Goal: Task Accomplishment & Management: Use online tool/utility

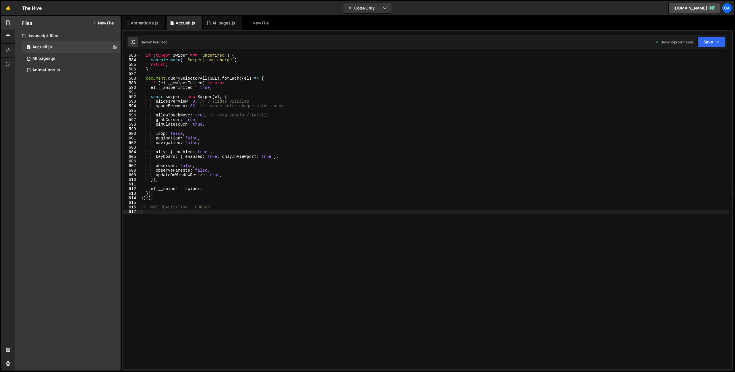
scroll to position [2675, 0]
click at [131, 23] on div "Animations.js" at bounding box center [145, 23] width 28 height 6
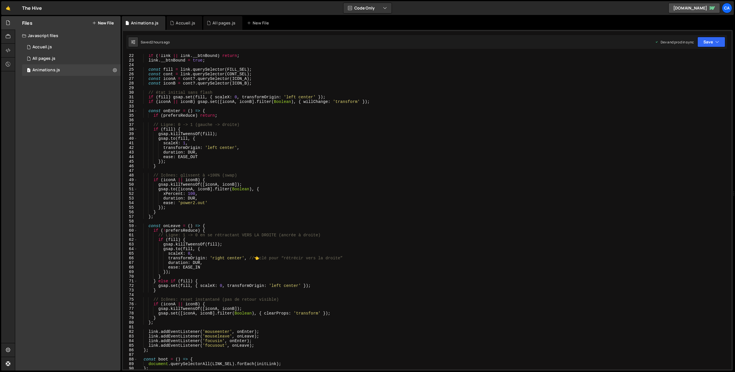
scroll to position [0, 0]
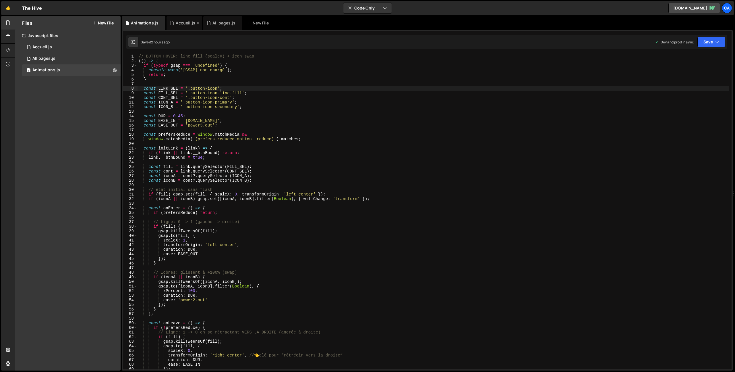
click at [176, 22] on div "Accueil.js" at bounding box center [186, 23] width 20 height 6
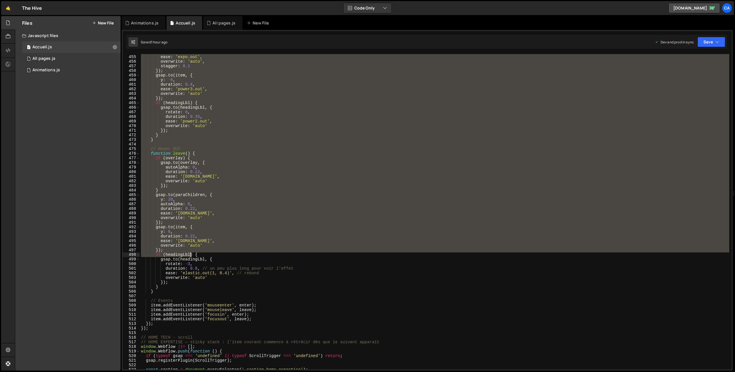
scroll to position [2085, 0]
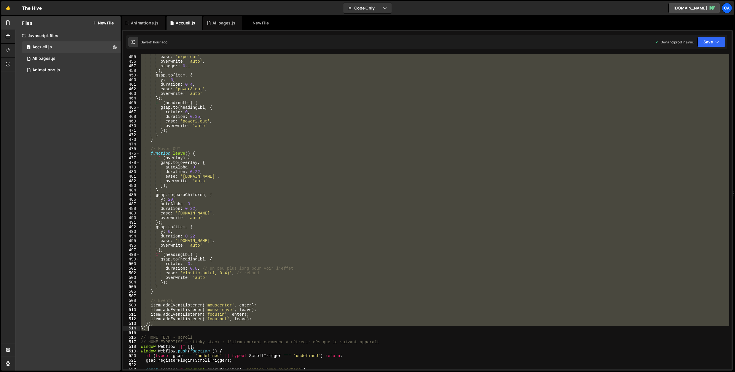
drag, startPoint x: 141, startPoint y: 241, endPoint x: 165, endPoint y: 326, distance: 88.9
click at [165, 326] on div "duration : 0.5 , ease : 'expo.out' , overwrite : 'auto' , stagger : 0.1 }) ; gs…" at bounding box center [434, 212] width 589 height 324
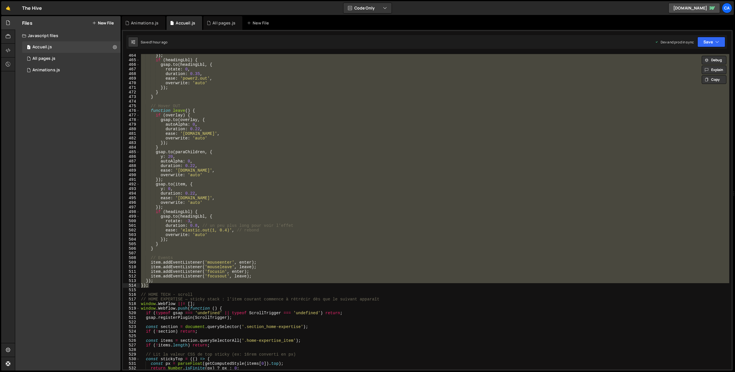
scroll to position [2192, 0]
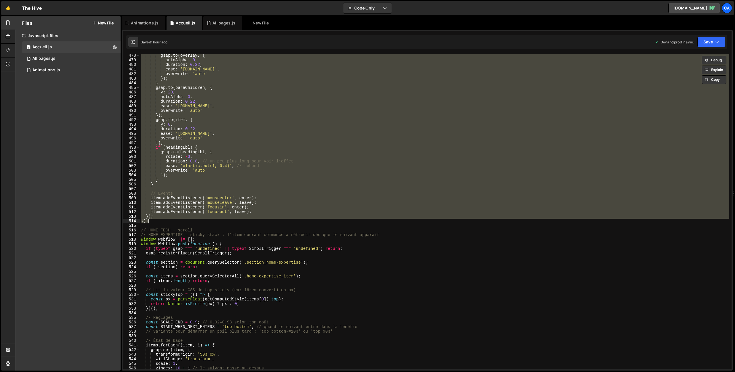
click at [155, 222] on div "gsap . to ( overlay , { autoAlpha : 0 , duration : 0.22 , ease : '[DOMAIN_NAME]…" at bounding box center [434, 211] width 589 height 315
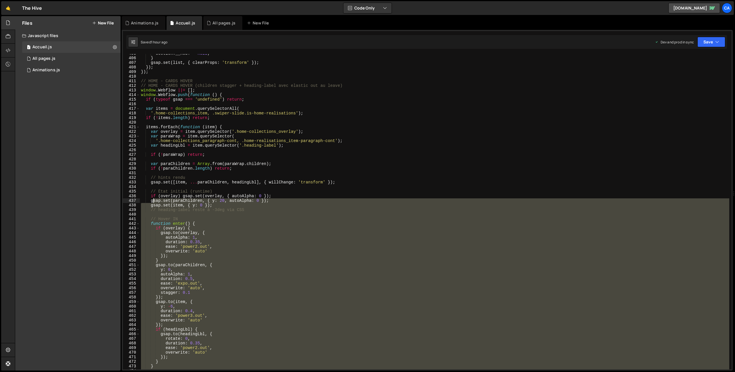
scroll to position [1827, 0]
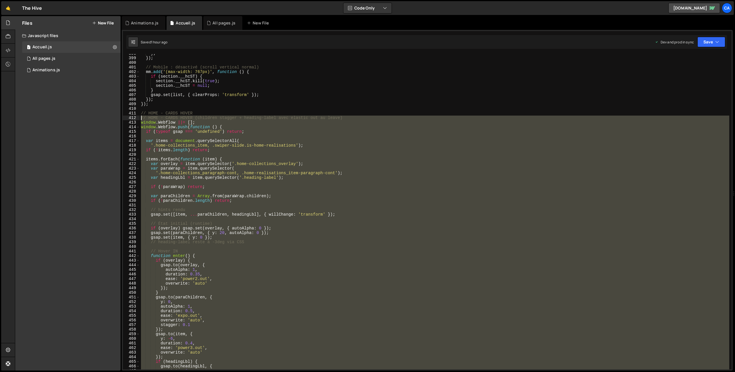
drag, startPoint x: 154, startPoint y: 221, endPoint x: 129, endPoint y: 118, distance: 105.9
click at [129, 118] on div "}); 398 399 400 401 402 403 404 405 406 407 408 409 410 411 412 413 414 415 416…" at bounding box center [427, 211] width 609 height 315
type textarea "// HOME - CARDS HOVER (children stagger + heading-label avec elastic out au lea…"
paste textarea
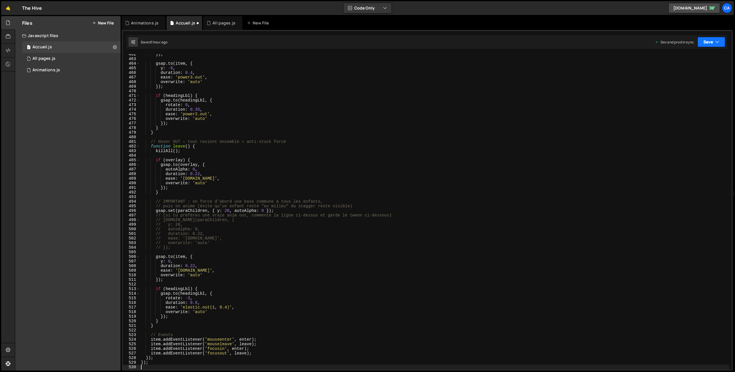
click at [711, 42] on button "Save" at bounding box center [711, 42] width 28 height 10
click at [690, 80] on div "Saved 1 hour ago" at bounding box center [692, 81] width 60 height 7
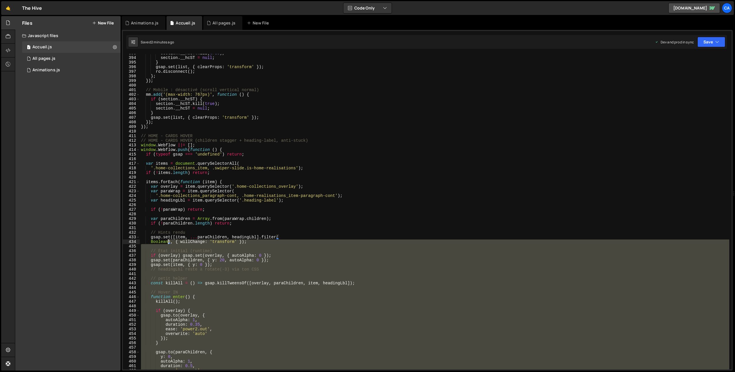
scroll to position [1793, 0]
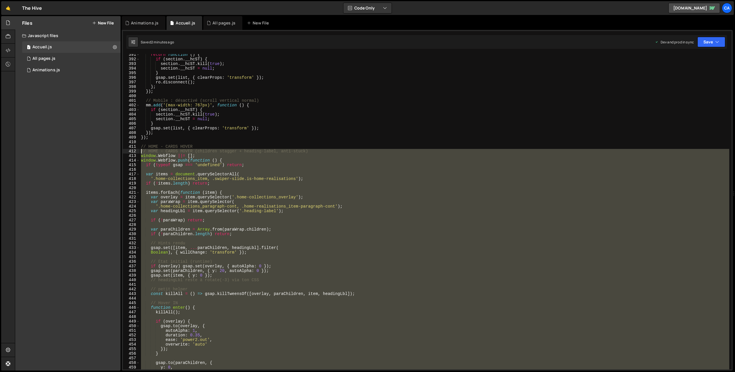
drag, startPoint x: 152, startPoint y: 320, endPoint x: 133, endPoint y: 151, distance: 170.5
click at [133, 151] on div "}); 391 392 393 394 395 396 397 398 399 400 401 402 403 404 405 406 407 408 409…" at bounding box center [427, 211] width 609 height 315
type textarea "// HOME - CARDS HOVER (children stagger + heading-label, anti-stuck) window.Web…"
paste textarea
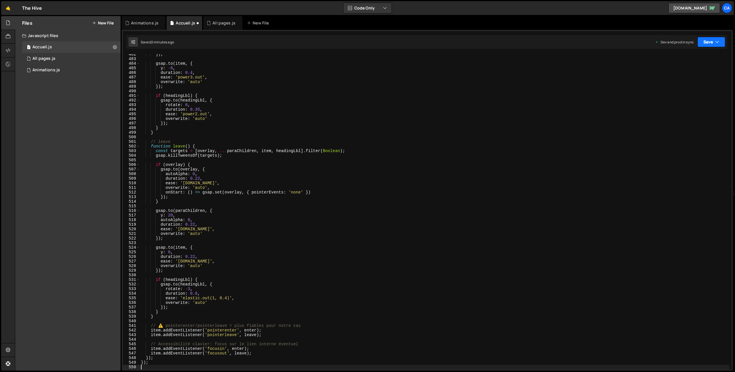
click at [700, 44] on button "Save" at bounding box center [711, 42] width 28 height 10
click at [682, 82] on div "2 minutes ago" at bounding box center [683, 80] width 22 height 5
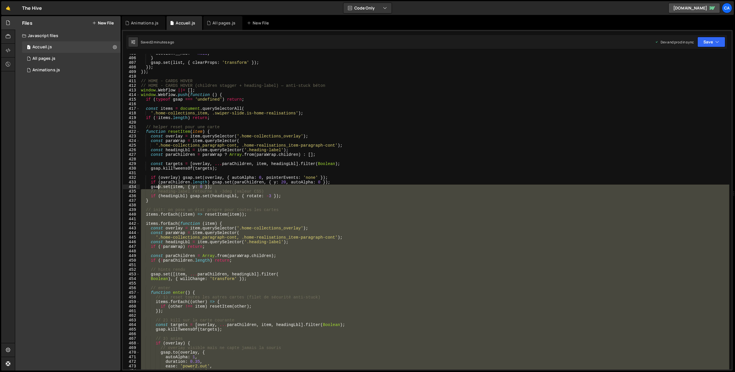
scroll to position [1838, 0]
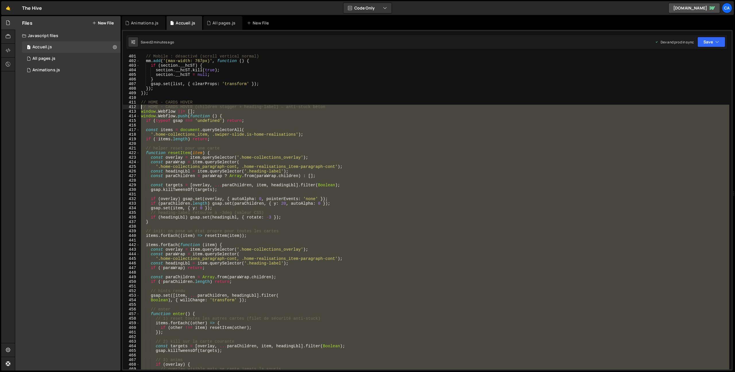
drag, startPoint x: 154, startPoint y: 337, endPoint x: 132, endPoint y: 107, distance: 230.2
click at [132, 107] on div "}); 400 401 402 403 404 405 406 407 408 409 410 411 412 413 414 415 416 417 418…" at bounding box center [427, 211] width 609 height 315
type textarea "// HOME - CARDS HOVER (children stagger + heading-label) — anti-stuck béton win…"
paste textarea
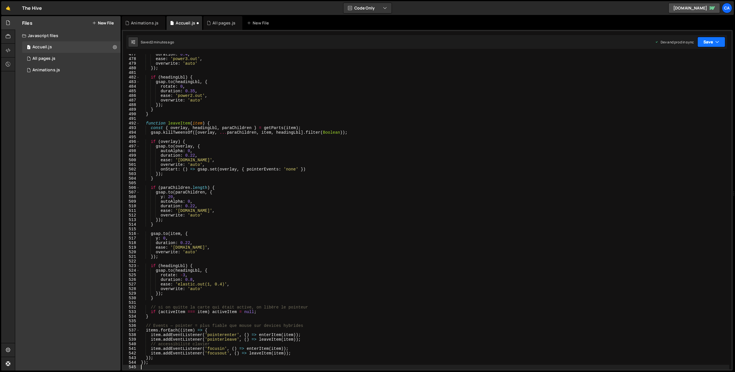
click at [707, 41] on button "Save" at bounding box center [711, 42] width 28 height 10
click at [691, 80] on div "2 minutes ago" at bounding box center [683, 80] width 22 height 5
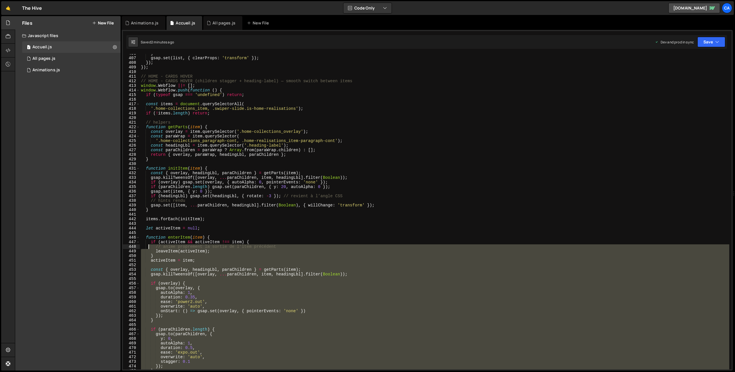
scroll to position [1853, 0]
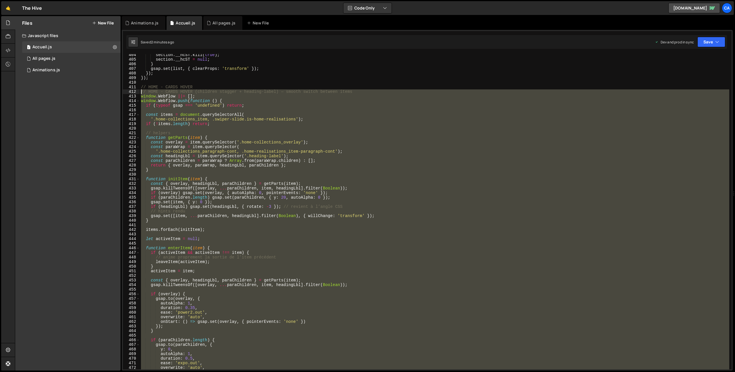
drag, startPoint x: 151, startPoint y: 334, endPoint x: 133, endPoint y: 90, distance: 245.3
click at [133, 90] on div "}); 404 405 406 407 408 409 410 411 412 413 414 415 416 417 418 419 420 421 422…" at bounding box center [427, 211] width 609 height 315
type textarea "// HOME - CARDS HOVER (children stagger + heading-label) — smooth switch betwee…"
paste textarea
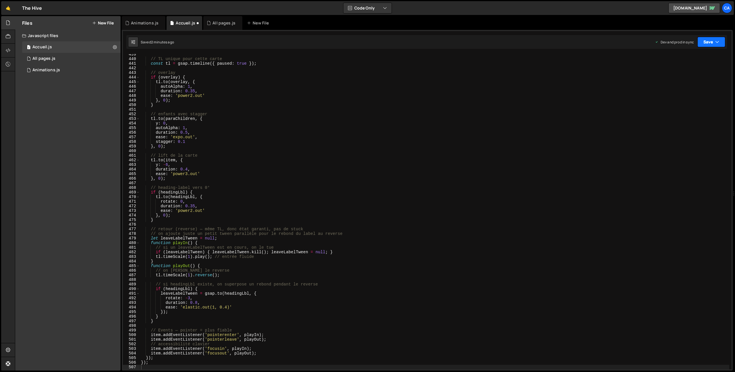
click at [704, 45] on button "Save" at bounding box center [711, 42] width 28 height 10
click at [680, 68] on button "Save to Staging S Saved 2 minutes ago" at bounding box center [692, 59] width 69 height 19
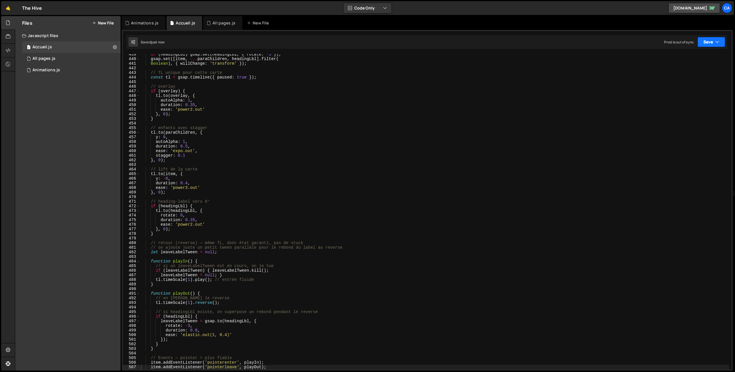
click at [709, 42] on button "Save" at bounding box center [711, 42] width 28 height 10
click at [673, 76] on div "Save to Production S" at bounding box center [692, 75] width 60 height 6
